Goal: Information Seeking & Learning: Learn about a topic

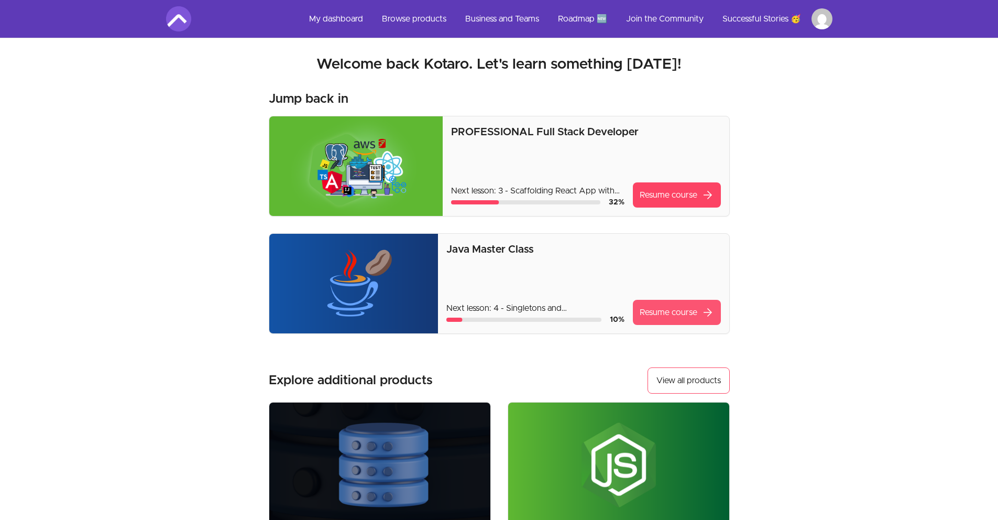
click at [678, 313] on link "Resume course arrow_forward" at bounding box center [677, 312] width 88 height 25
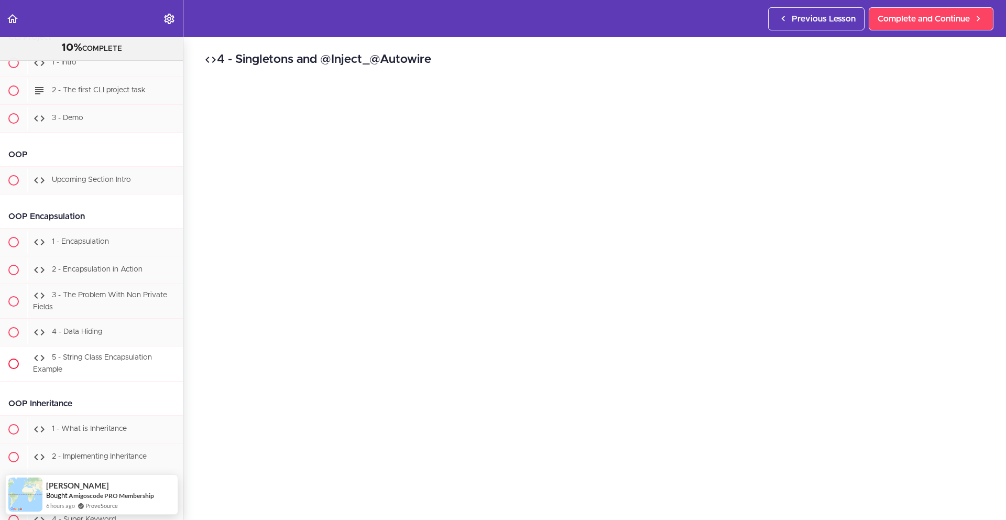
scroll to position [5896, 0]
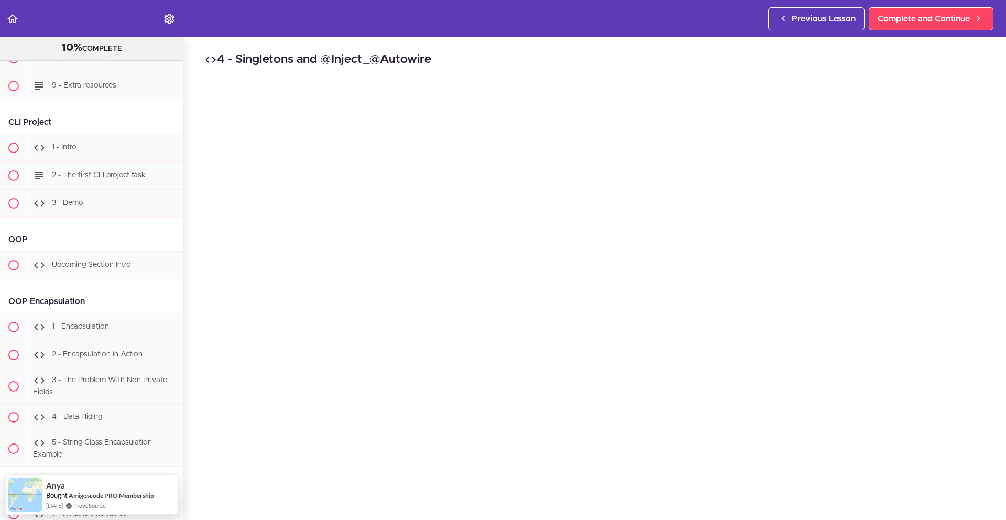
scroll to position [5994, 0]
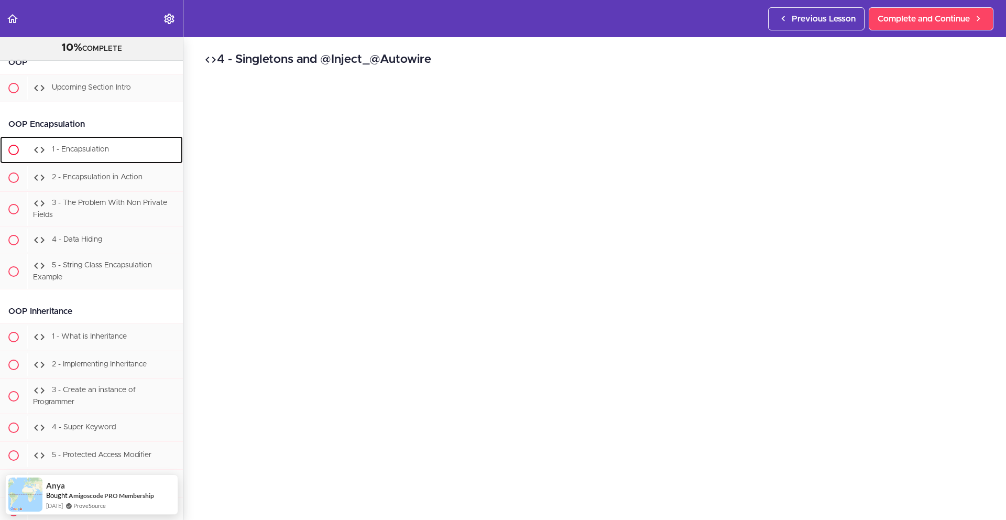
click at [7, 163] on span at bounding box center [13, 149] width 27 height 27
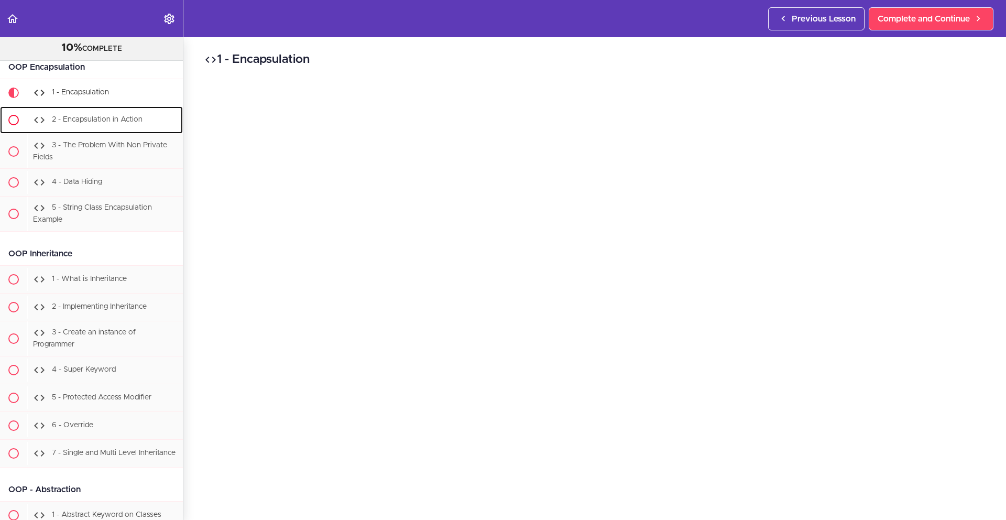
click at [13, 195] on ul "1 - Encapsulation 2 - Encapsulation in Action" at bounding box center [91, 155] width 183 height 152
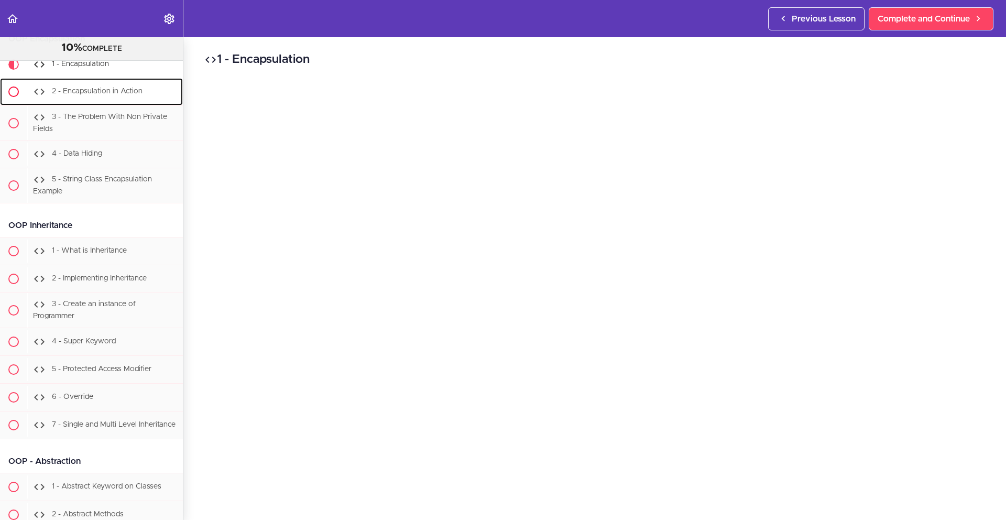
scroll to position [6096, 0]
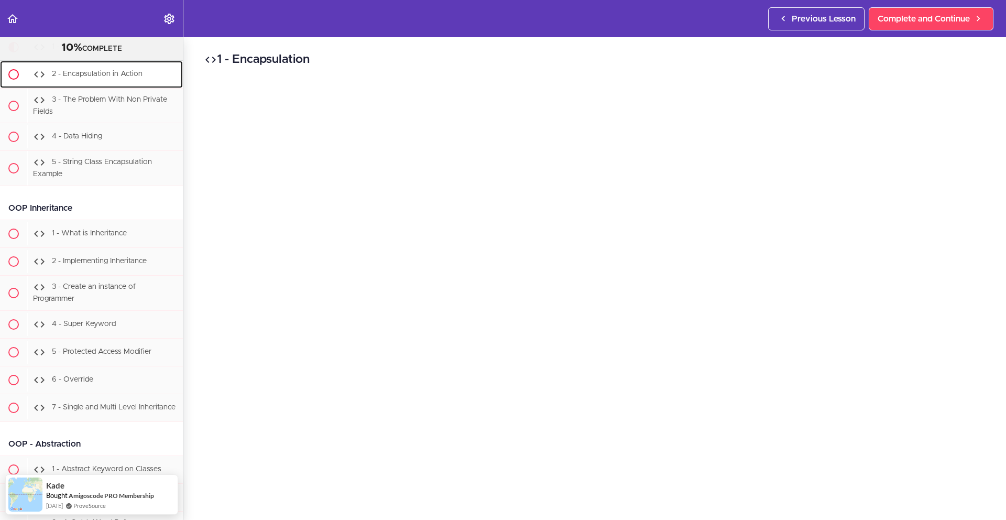
click at [17, 80] on span at bounding box center [13, 74] width 10 height 10
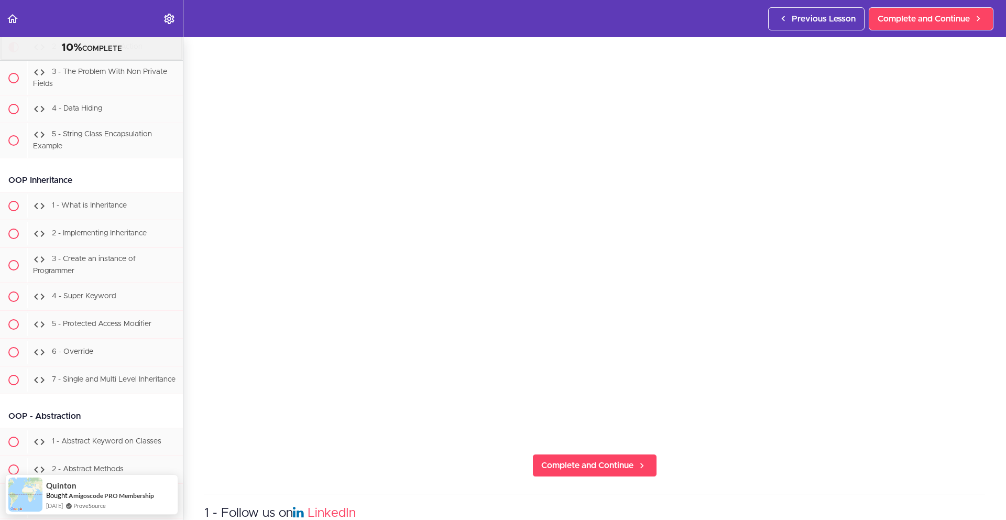
scroll to position [95, 0]
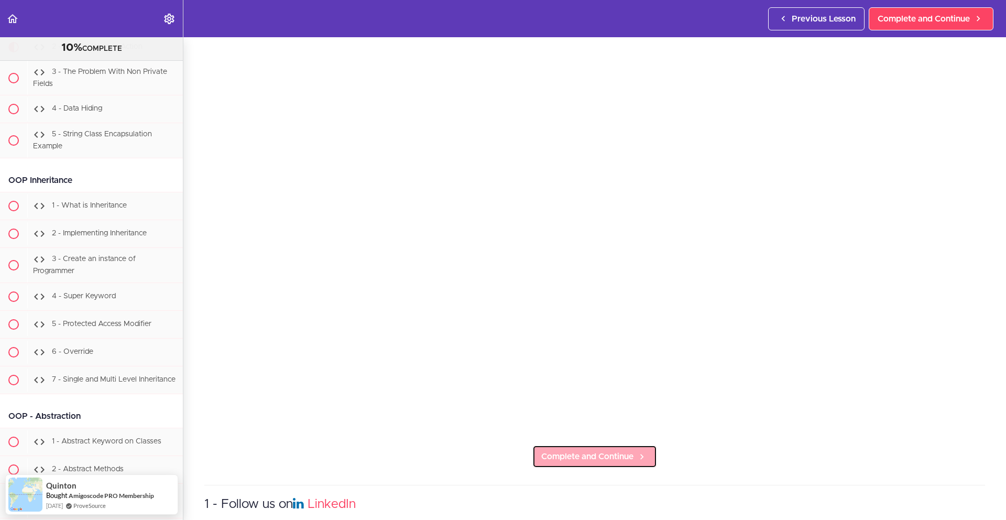
click at [556, 450] on span "Complete and Continue" at bounding box center [587, 456] width 92 height 13
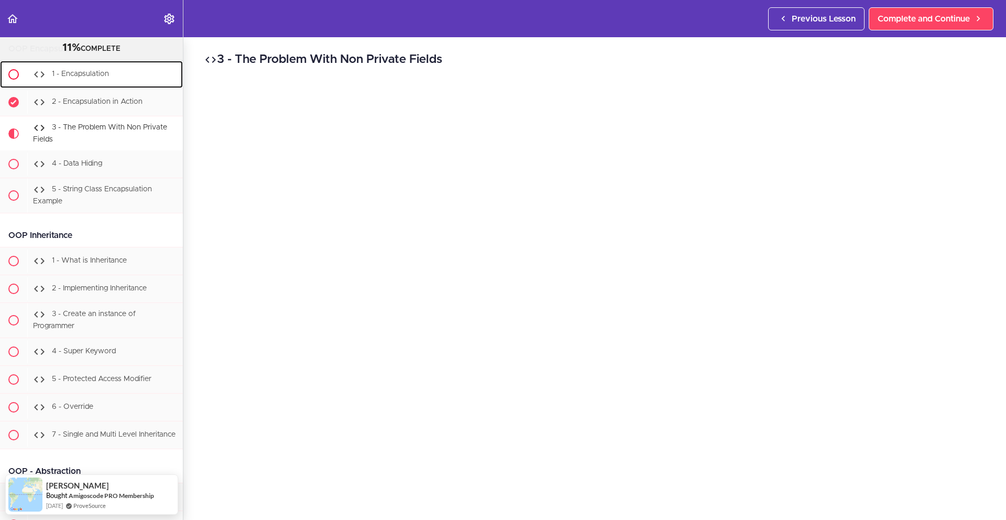
click at [129, 86] on div "1 - Encapsulation" at bounding box center [105, 74] width 156 height 23
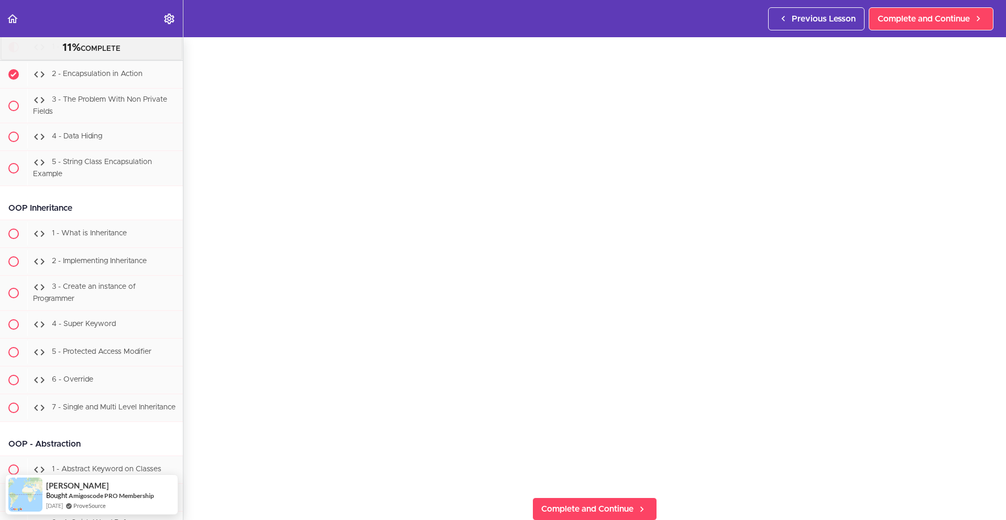
scroll to position [101, 0]
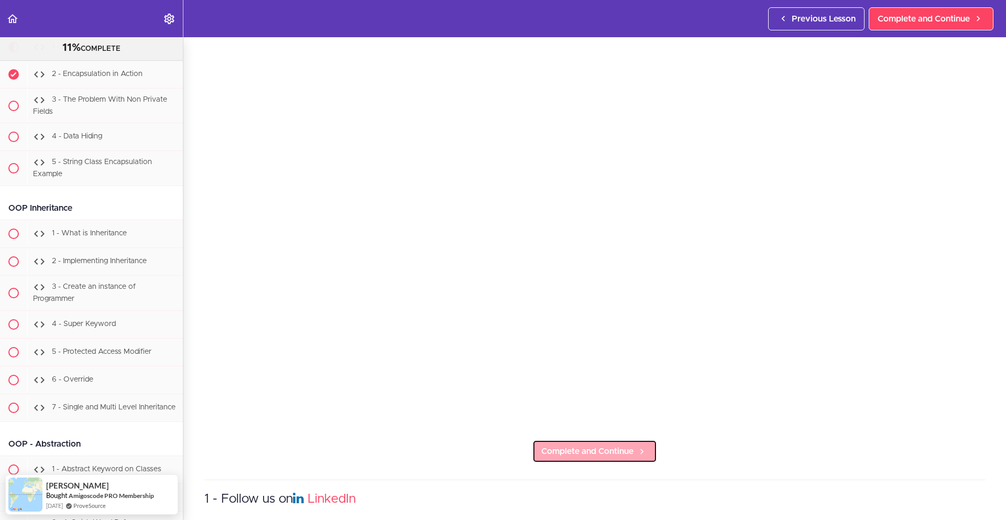
click at [575, 445] on span "Complete and Continue" at bounding box center [587, 451] width 92 height 13
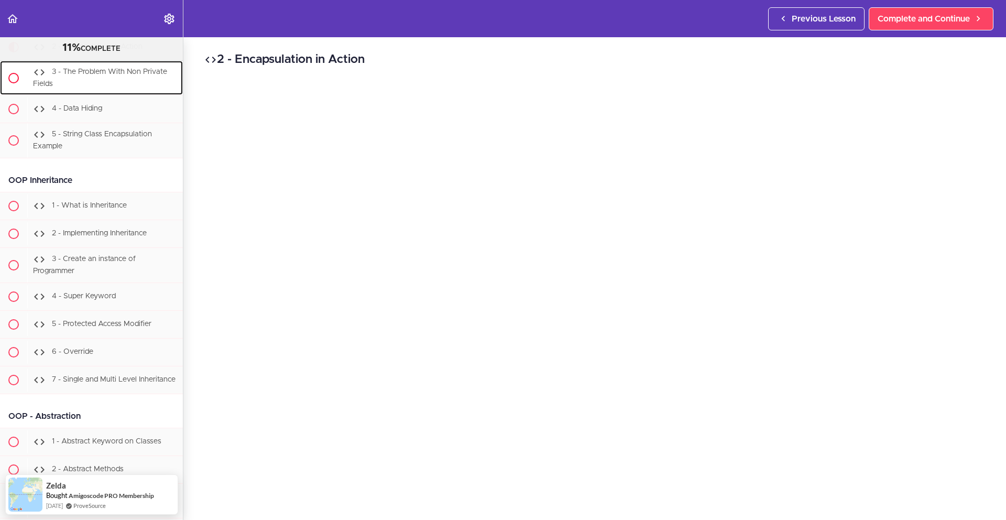
click at [130, 95] on div "3 - The Problem With Non Private Fields" at bounding box center [105, 78] width 156 height 35
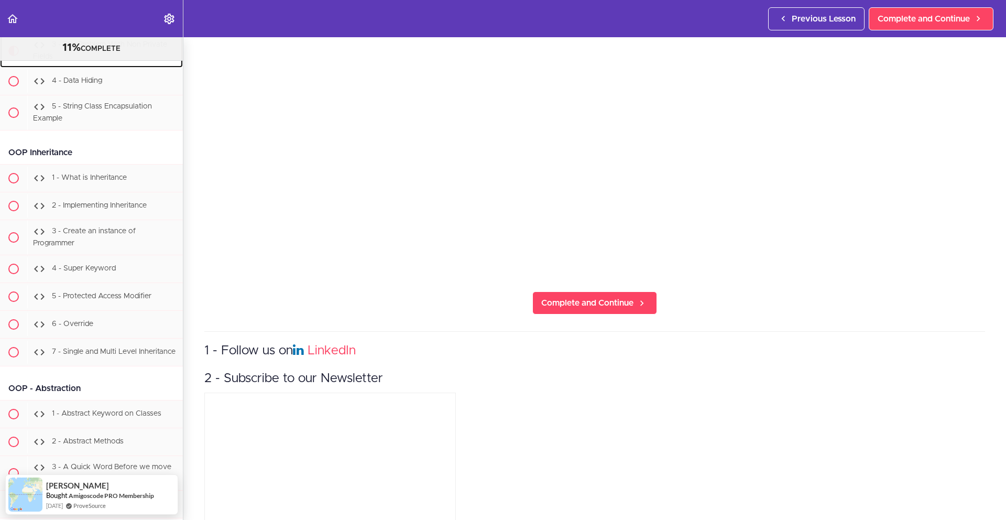
scroll to position [306, 0]
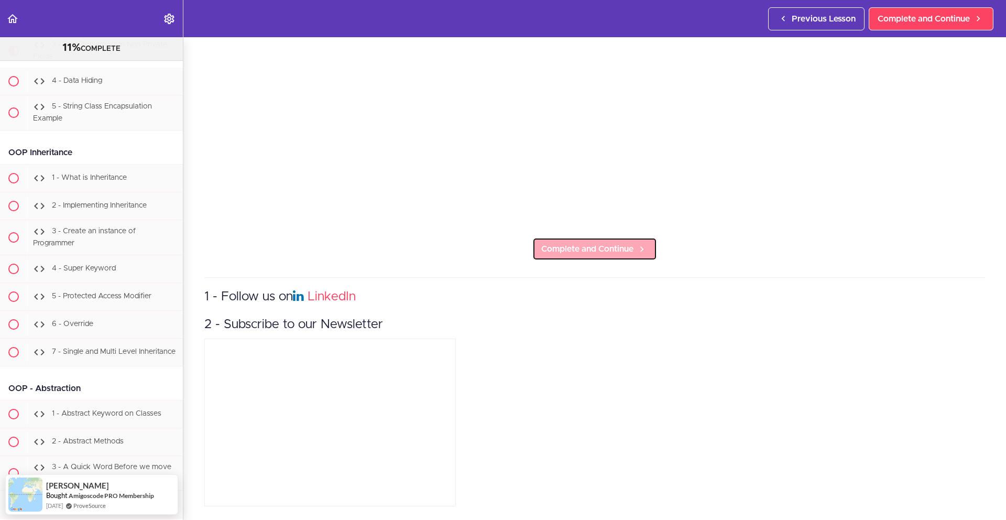
click at [553, 243] on span "Complete and Continue" at bounding box center [587, 249] width 92 height 13
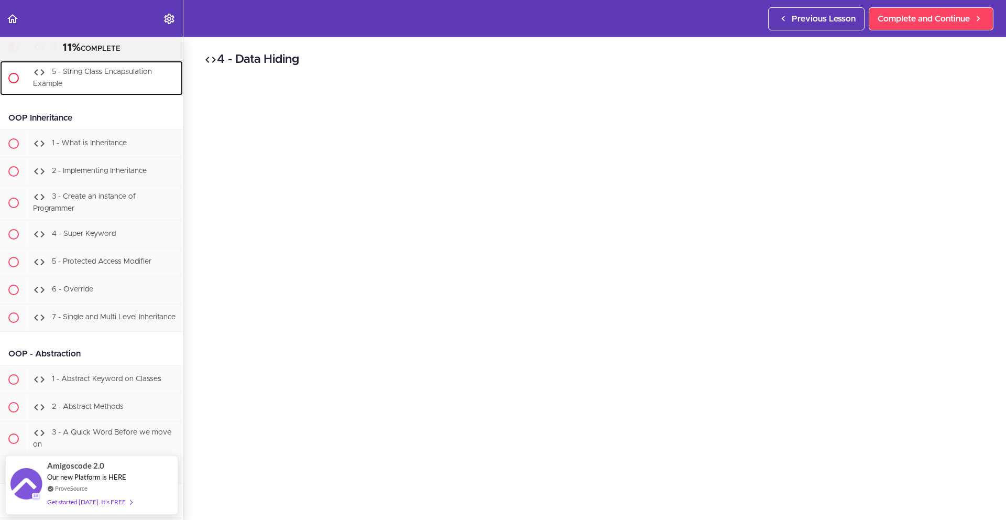
click at [115, 95] on div "5 - String Class Encapsulation Example" at bounding box center [105, 78] width 156 height 35
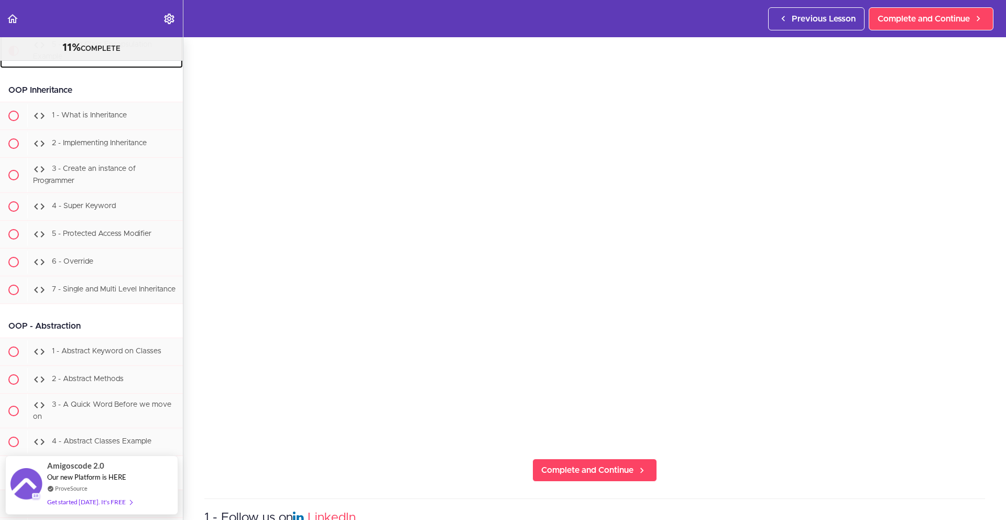
scroll to position [87, 0]
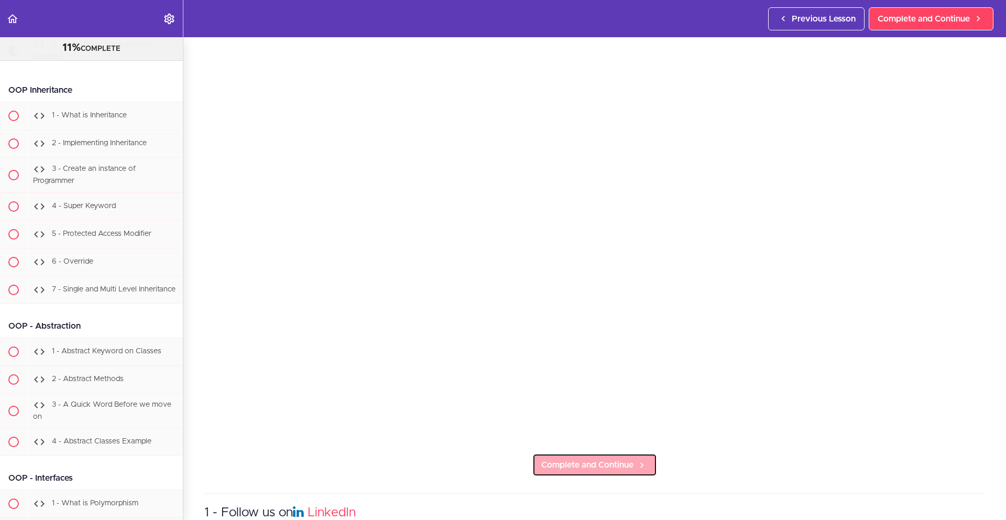
click at [615, 465] on span "Complete and Continue" at bounding box center [587, 464] width 92 height 13
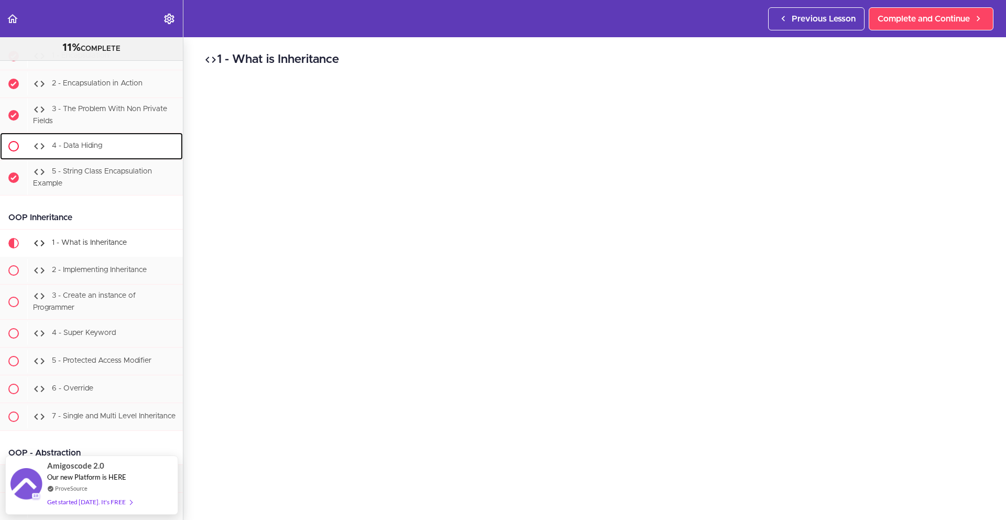
click at [117, 158] on div "4 - Data Hiding" at bounding box center [105, 146] width 156 height 23
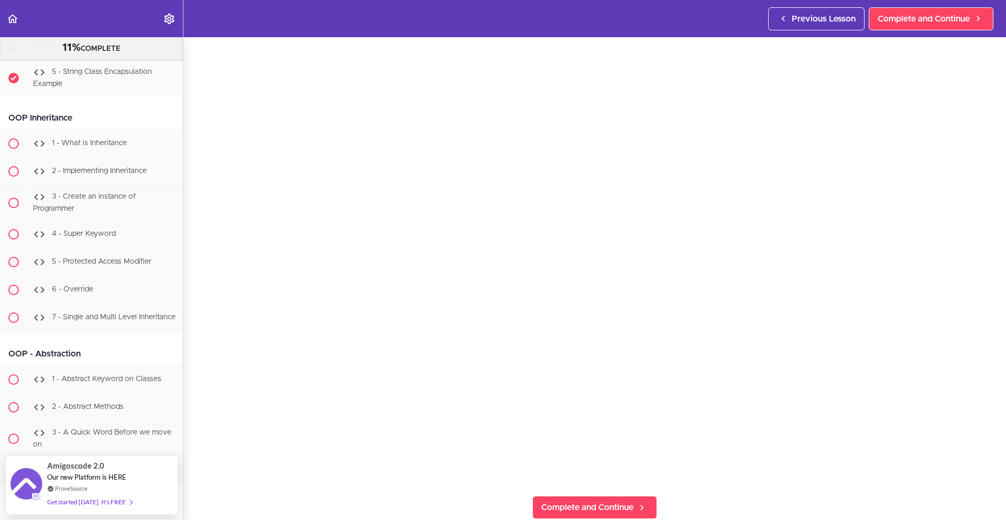
scroll to position [71, 0]
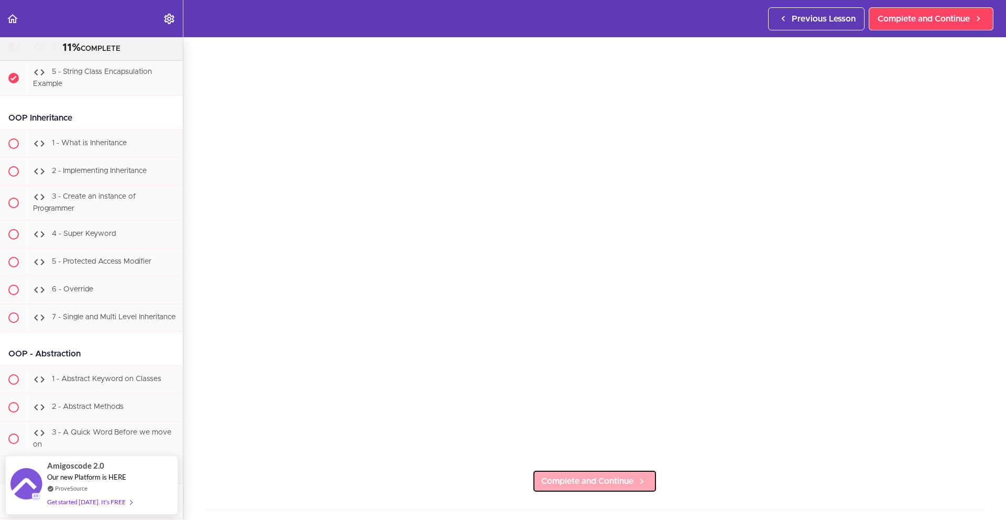
click at [580, 477] on span "Complete and Continue" at bounding box center [587, 481] width 92 height 13
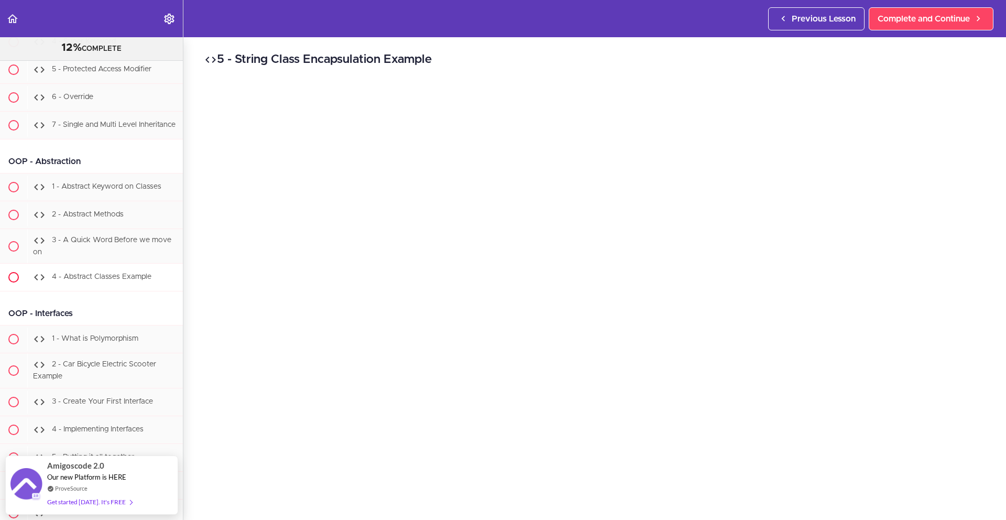
scroll to position [6401, 0]
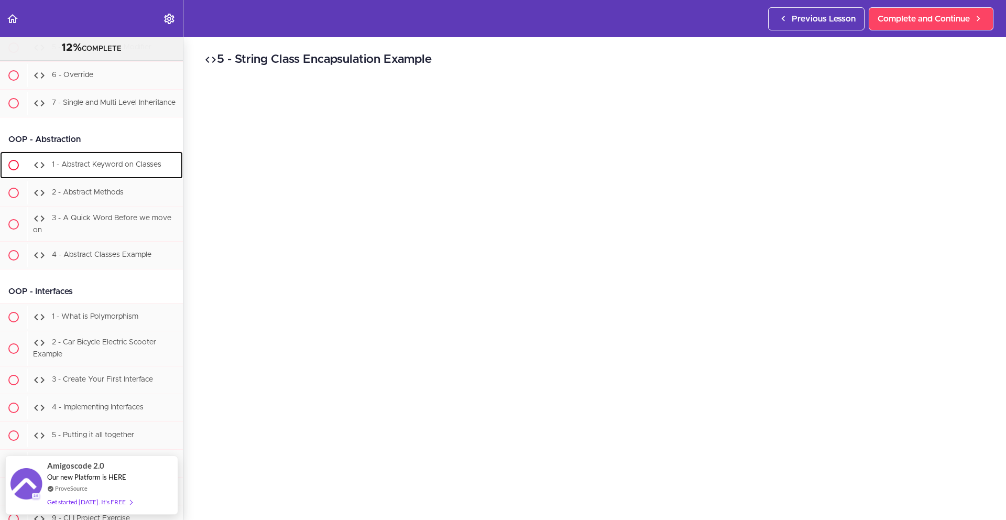
click at [97, 168] on span "1 - Abstract Keyword on Classes" at bounding box center [106, 164] width 109 height 7
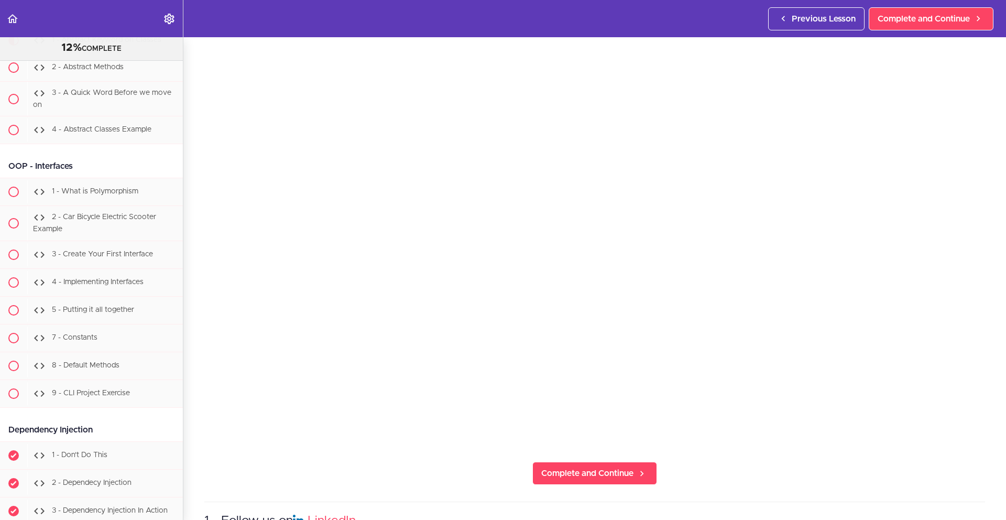
scroll to position [95, 0]
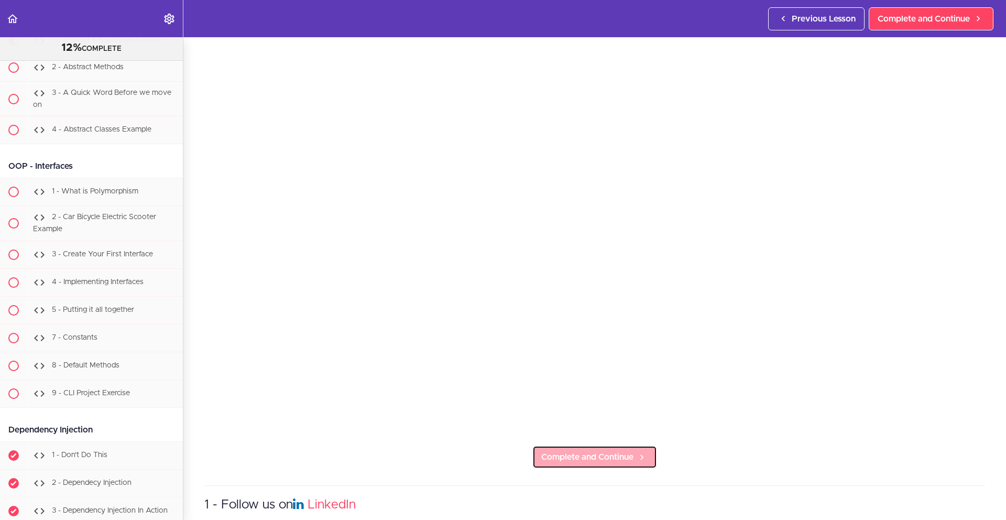
click at [597, 454] on span "Complete and Continue" at bounding box center [587, 456] width 92 height 13
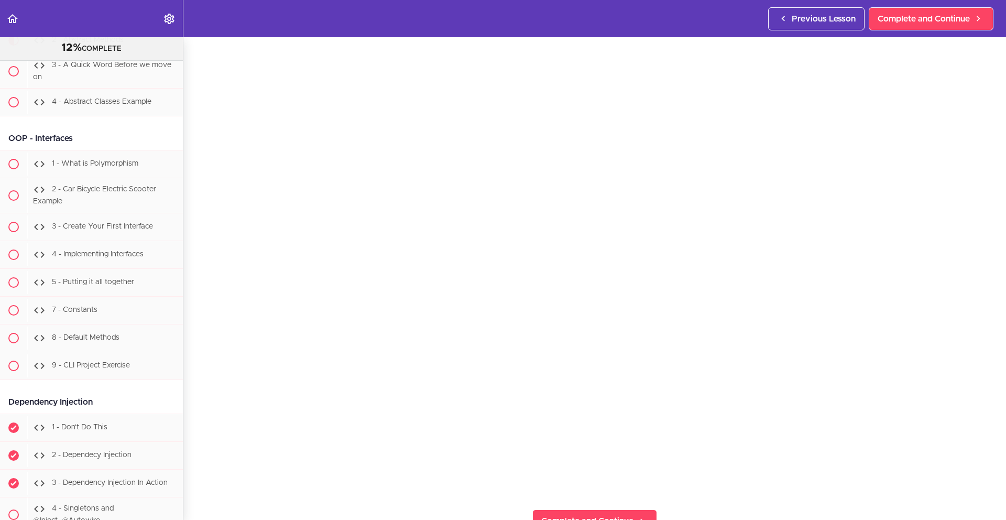
scroll to position [56, 0]
click at [550, 496] on span "Complete and Continue" at bounding box center [587, 496] width 92 height 13
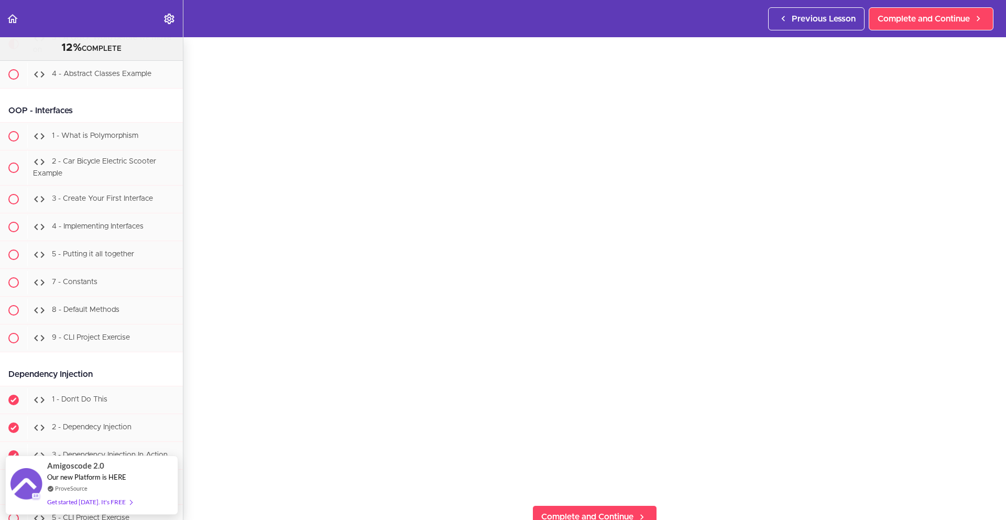
scroll to position [62, 0]
click at [589, 483] on span "Complete and Continue" at bounding box center [587, 489] width 92 height 13
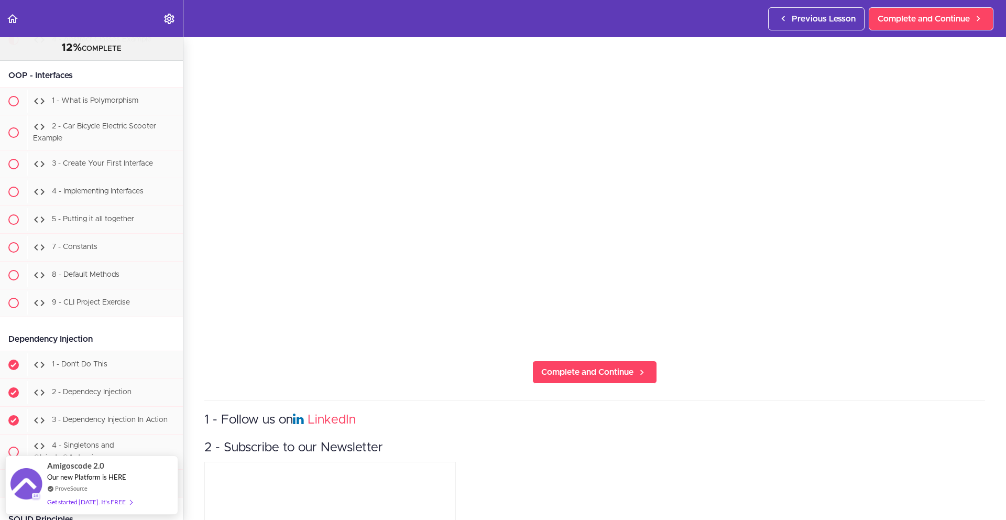
scroll to position [204, 0]
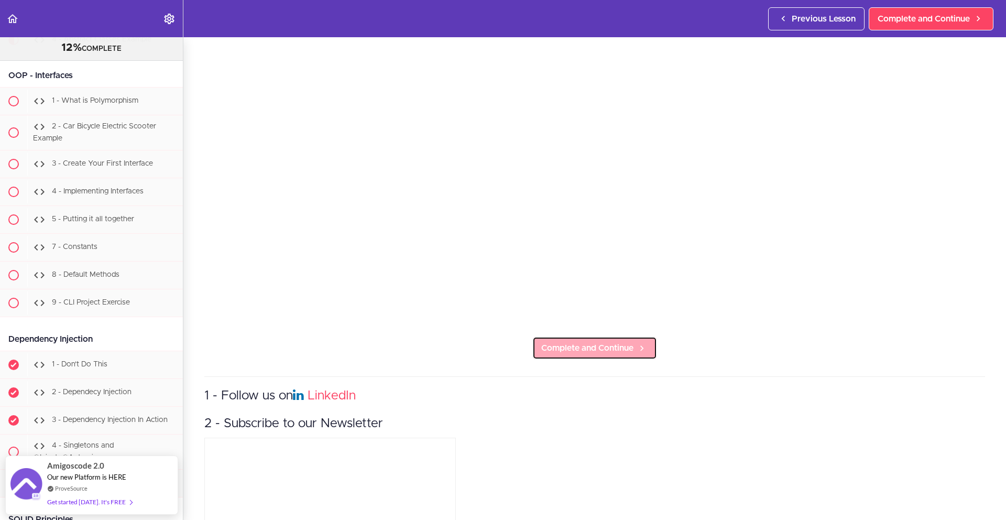
click at [621, 342] on span "Complete and Continue" at bounding box center [587, 348] width 92 height 13
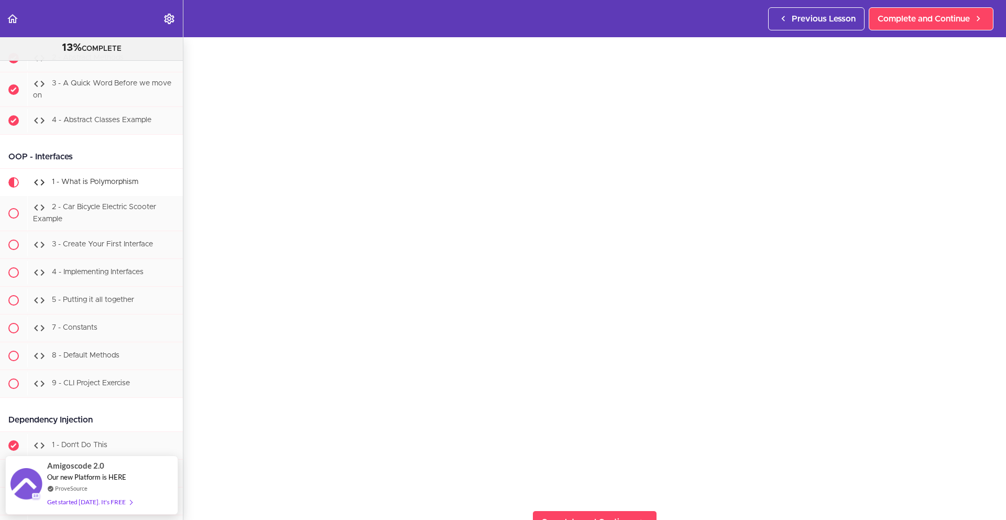
scroll to position [30, 0]
click at [864, 498] on section "Java Master Class 13% COMPLETE Course Intro 1 - Intro 2 - Practice Practice Pra…" at bounding box center [503, 278] width 1006 height 482
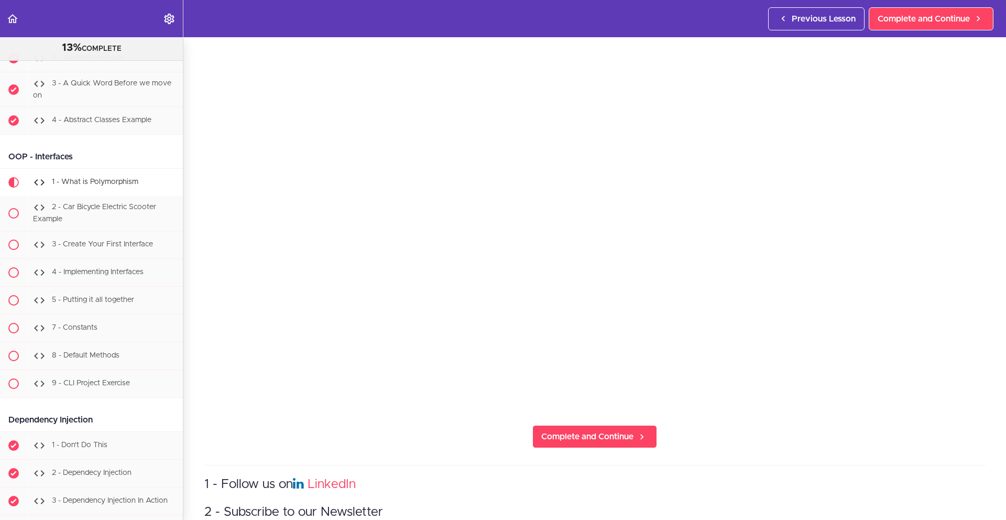
scroll to position [124, 0]
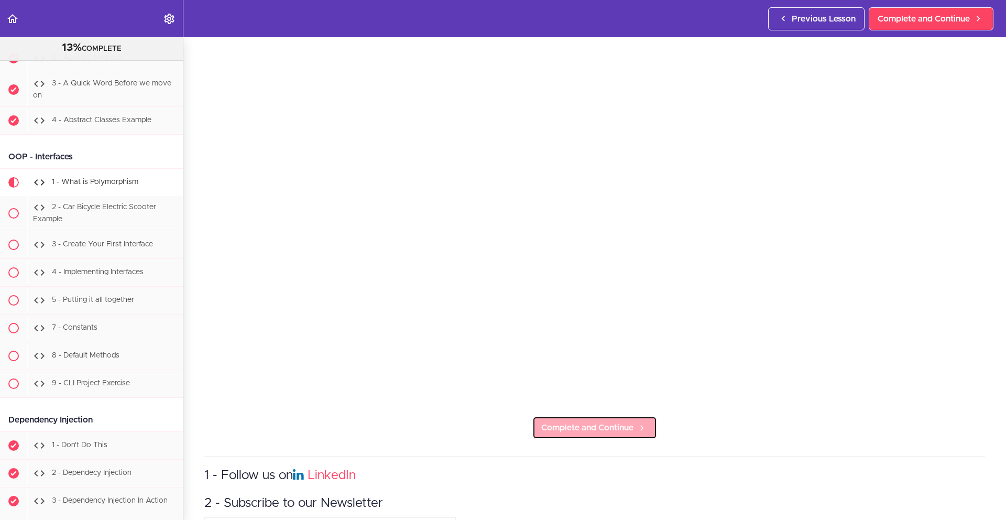
click at [624, 422] on span "Complete and Continue" at bounding box center [587, 427] width 92 height 13
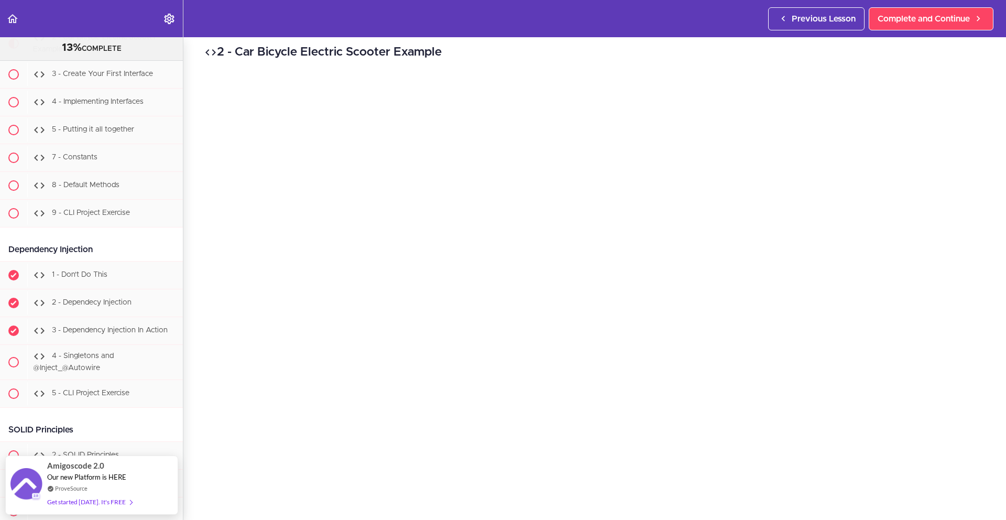
scroll to position [11, 0]
